Goal: Find specific page/section: Find specific page/section

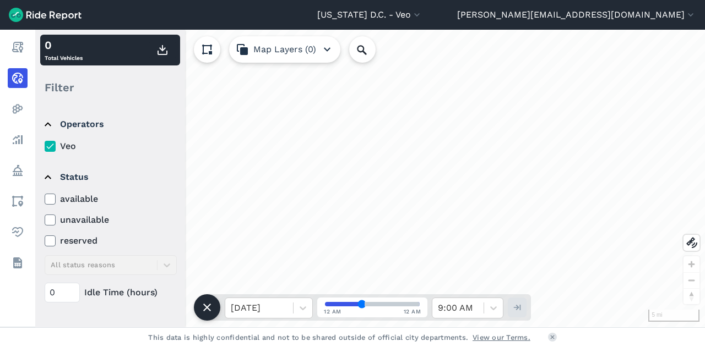
click at [51, 195] on icon at bounding box center [50, 199] width 10 height 11
click at [45, 195] on input "available" at bounding box center [45, 196] width 0 height 7
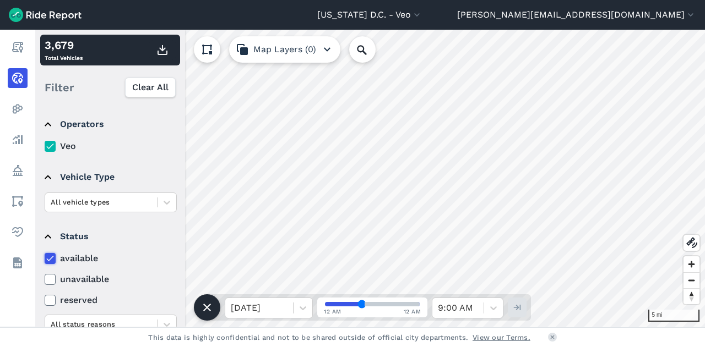
scroll to position [160, 0]
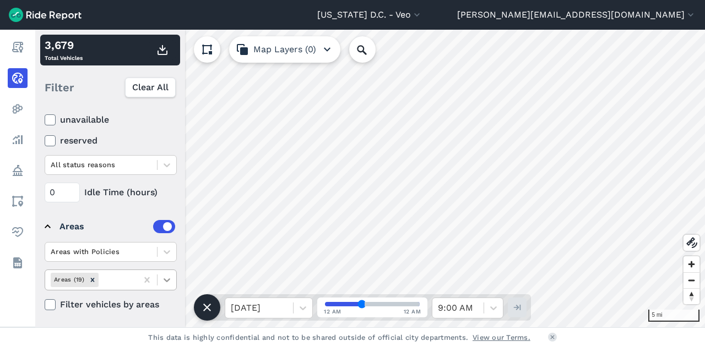
click at [164, 281] on icon at bounding box center [166, 280] width 11 height 11
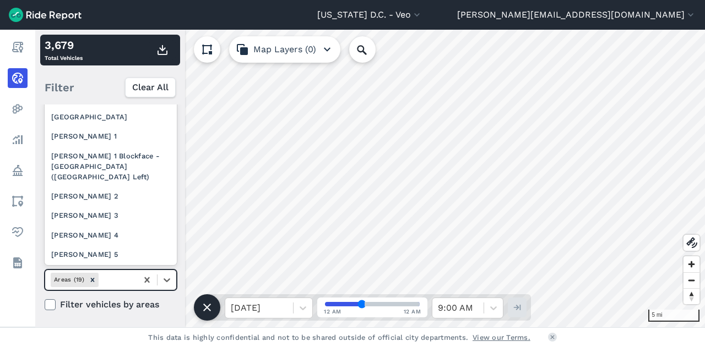
scroll to position [165, 0]
click at [120, 204] on div "[PERSON_NAME] 2" at bounding box center [111, 195] width 132 height 19
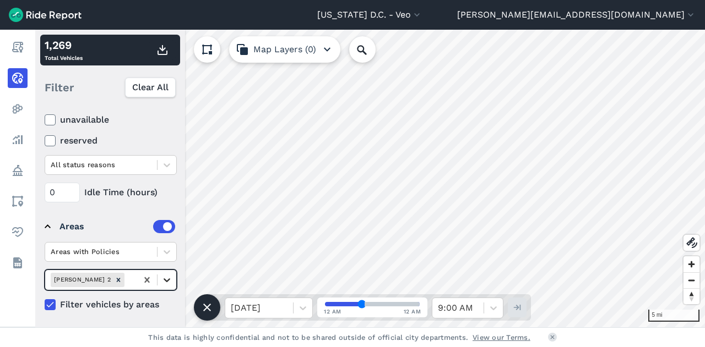
click at [167, 287] on div at bounding box center [166, 280] width 19 height 19
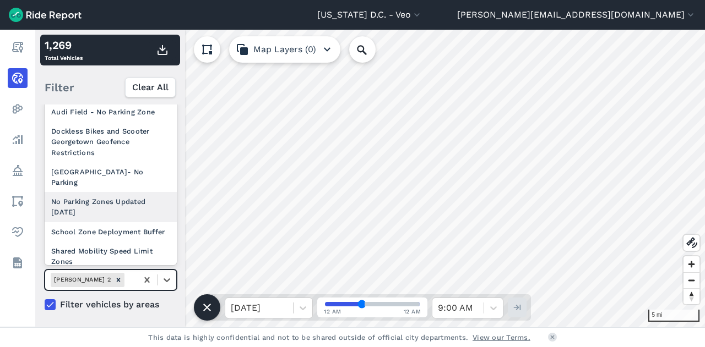
scroll to position [188, 0]
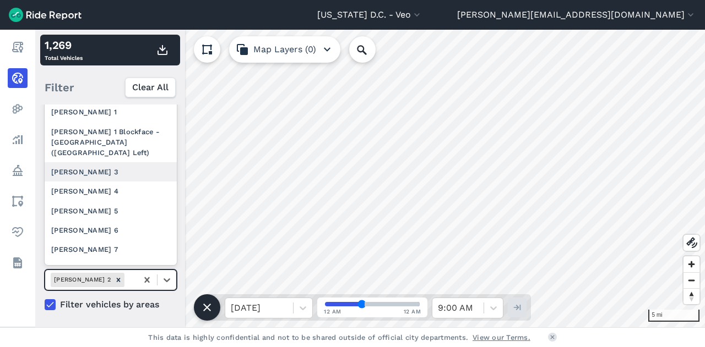
click at [129, 178] on div "[PERSON_NAME] 3" at bounding box center [111, 171] width 132 height 19
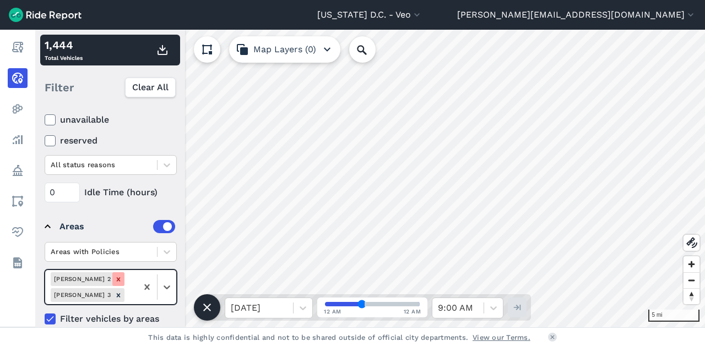
click at [115, 278] on icon "Remove Ward 2" at bounding box center [119, 280] width 8 height 8
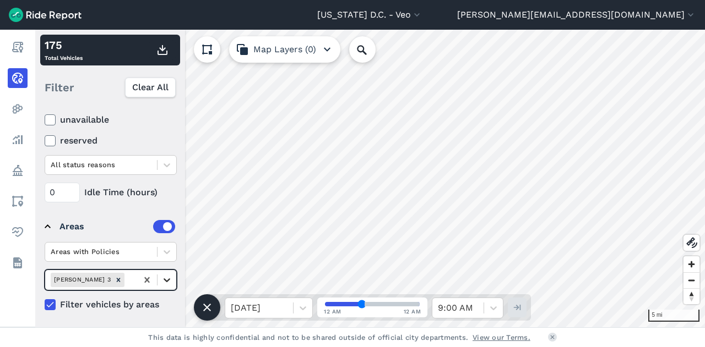
click at [171, 286] on div at bounding box center [166, 280] width 19 height 19
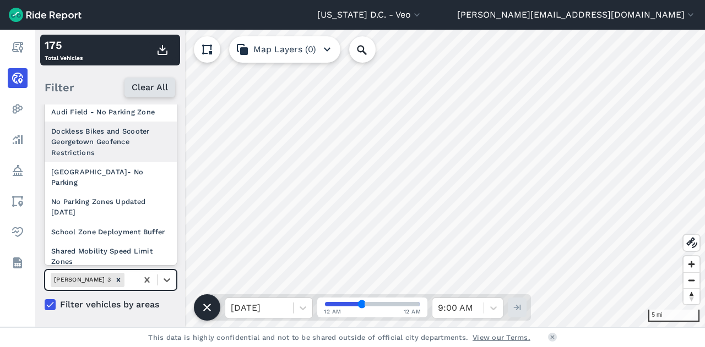
click at [140, 85] on span "Clear All" at bounding box center [150, 87] width 36 height 13
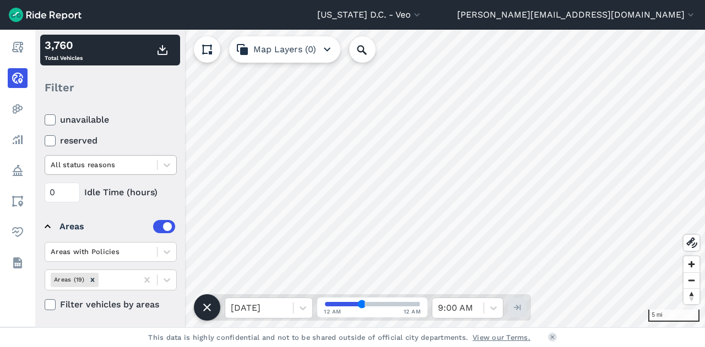
scroll to position [0, 0]
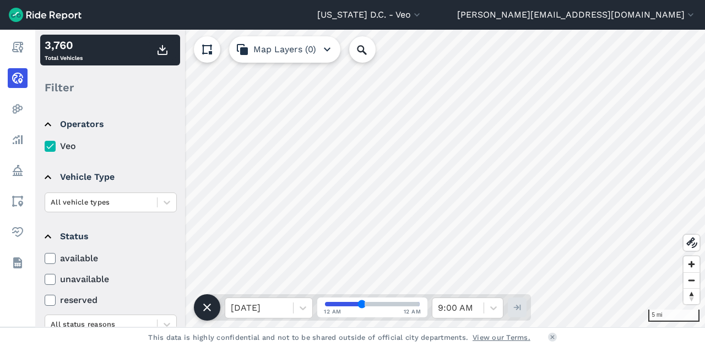
click at [48, 253] on icon at bounding box center [50, 258] width 10 height 11
click at [45, 253] on input "available" at bounding box center [45, 255] width 0 height 7
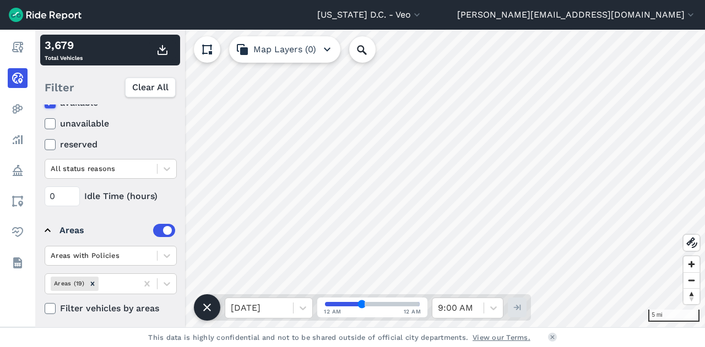
scroll to position [155, 0]
click at [155, 82] on span "Clear All" at bounding box center [150, 87] width 36 height 13
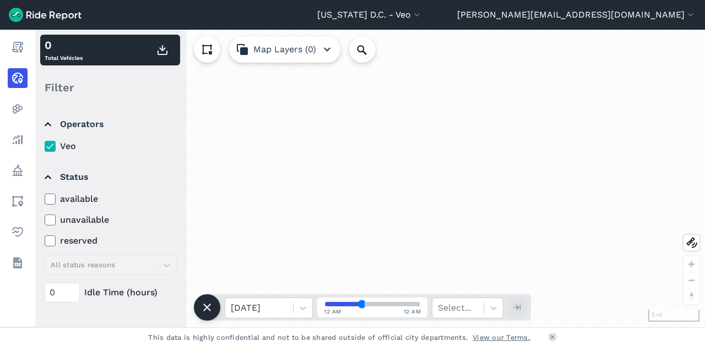
click at [53, 208] on div "available unavailable reserved All status reasons" at bounding box center [111, 234] width 132 height 83
click at [50, 198] on icon at bounding box center [50, 199] width 10 height 11
click at [45, 198] on input "available" at bounding box center [45, 196] width 0 height 7
click at [50, 198] on icon at bounding box center [50, 199] width 10 height 11
click at [45, 198] on input "available" at bounding box center [45, 196] width 0 height 7
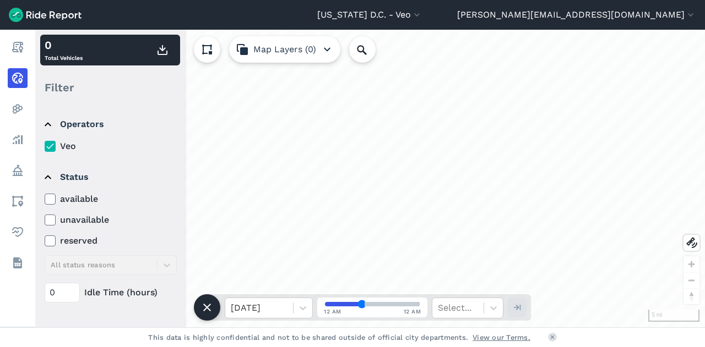
click at [50, 198] on icon at bounding box center [50, 199] width 10 height 11
click at [45, 198] on input "available" at bounding box center [45, 196] width 0 height 7
click at [50, 198] on icon at bounding box center [50, 199] width 10 height 11
click at [45, 198] on input "available" at bounding box center [45, 196] width 0 height 7
click at [50, 198] on icon at bounding box center [50, 199] width 10 height 11
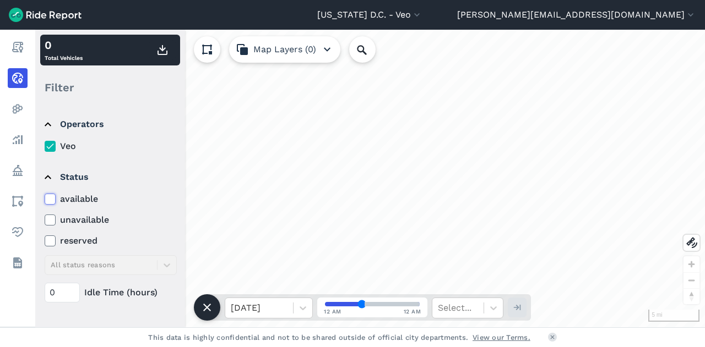
click at [45, 198] on input "available" at bounding box center [45, 196] width 0 height 7
